Goal: Information Seeking & Learning: Learn about a topic

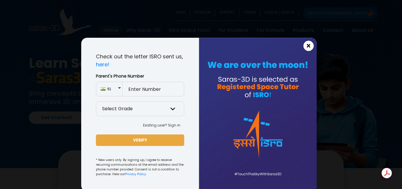
click at [308, 47] on span "×" at bounding box center [308, 46] width 5 height 8
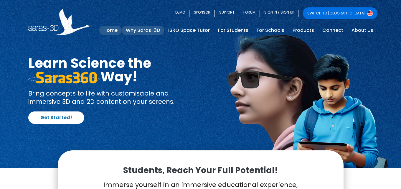
click at [145, 32] on link "Why Saras-3D" at bounding box center [143, 30] width 42 height 9
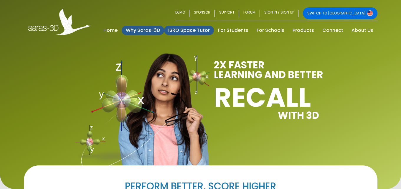
click at [194, 31] on link "ISRO Space Tutor" at bounding box center [189, 30] width 50 height 9
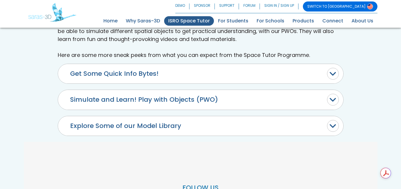
scroll to position [324, 0]
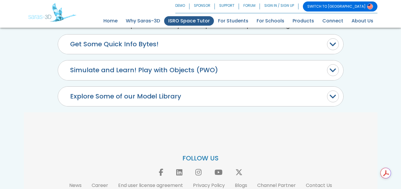
click at [140, 95] on button "Explore Some of our Model Library" at bounding box center [200, 96] width 285 height 19
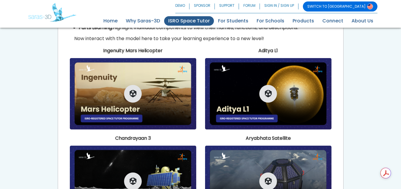
scroll to position [442, 0]
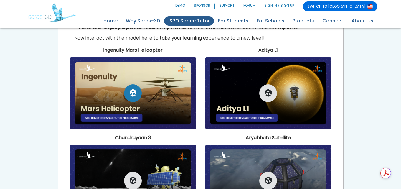
drag, startPoint x: 131, startPoint y: 92, endPoint x: 143, endPoint y: 95, distance: 12.5
click at [143, 95] on div at bounding box center [133, 92] width 126 height 71
click at [135, 93] on icon "button" at bounding box center [133, 93] width 7 height 8
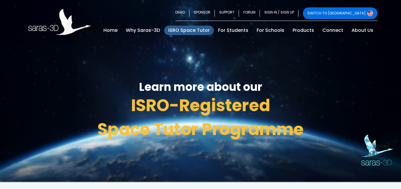
scroll to position [0, 0]
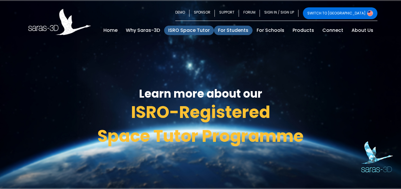
click at [237, 29] on link "For Students" at bounding box center [233, 30] width 39 height 9
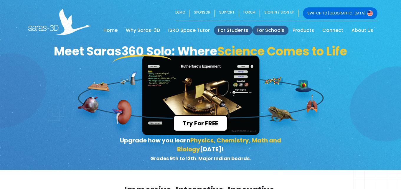
click at [275, 32] on link "For Schools" at bounding box center [270, 30] width 36 height 9
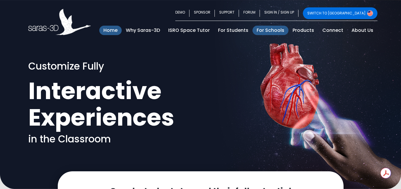
click at [117, 32] on link "Home (current)" at bounding box center [110, 30] width 22 height 9
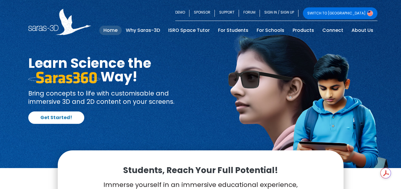
click at [369, 14] on img at bounding box center [370, 13] width 6 height 6
